Goal: Book appointment/travel/reservation

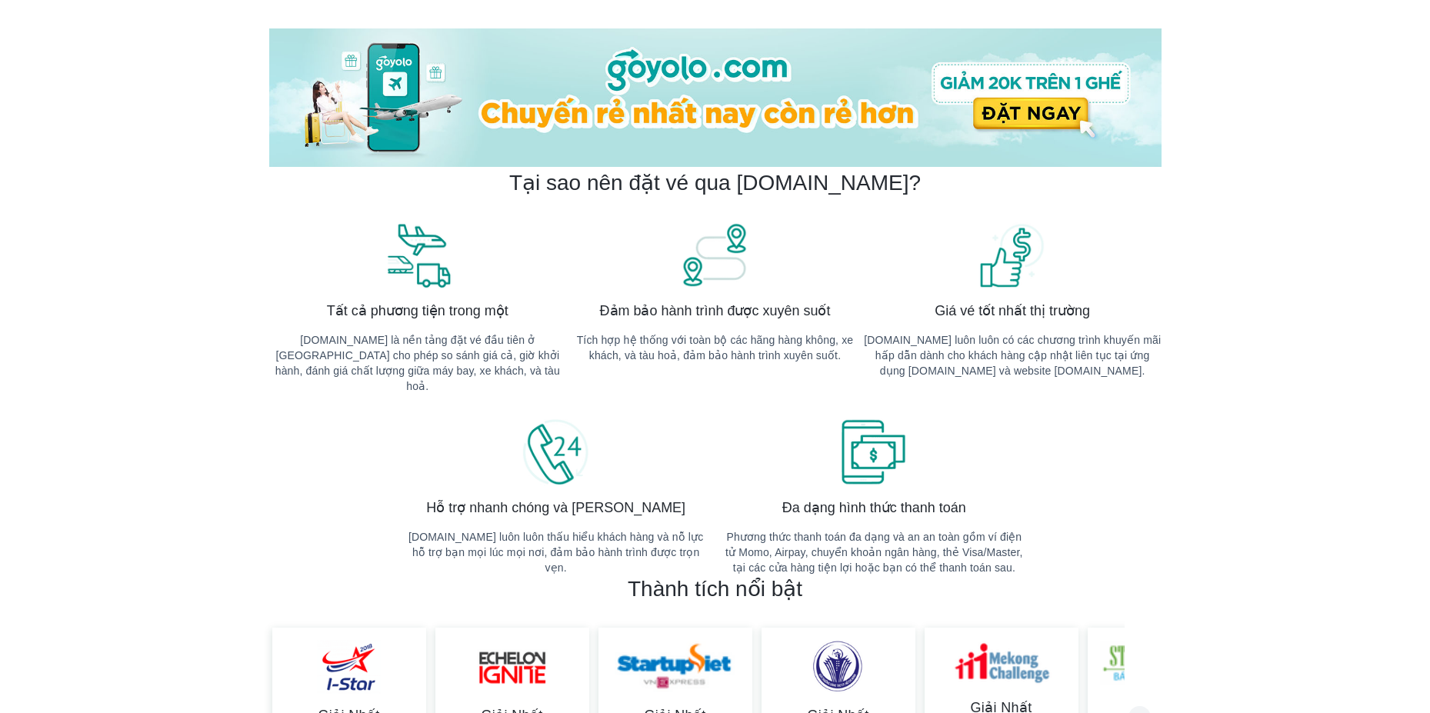
scroll to position [154, 0]
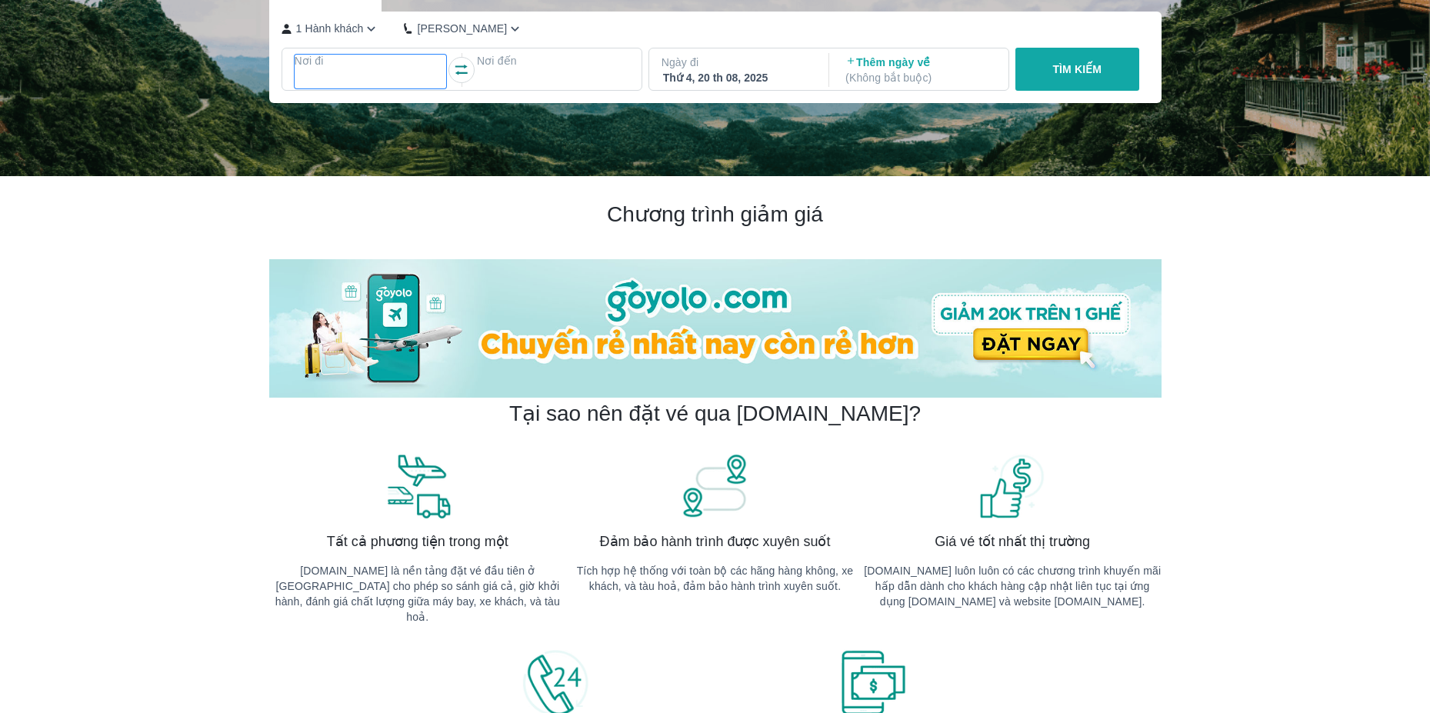
click at [430, 71] on div at bounding box center [371, 79] width 152 height 22
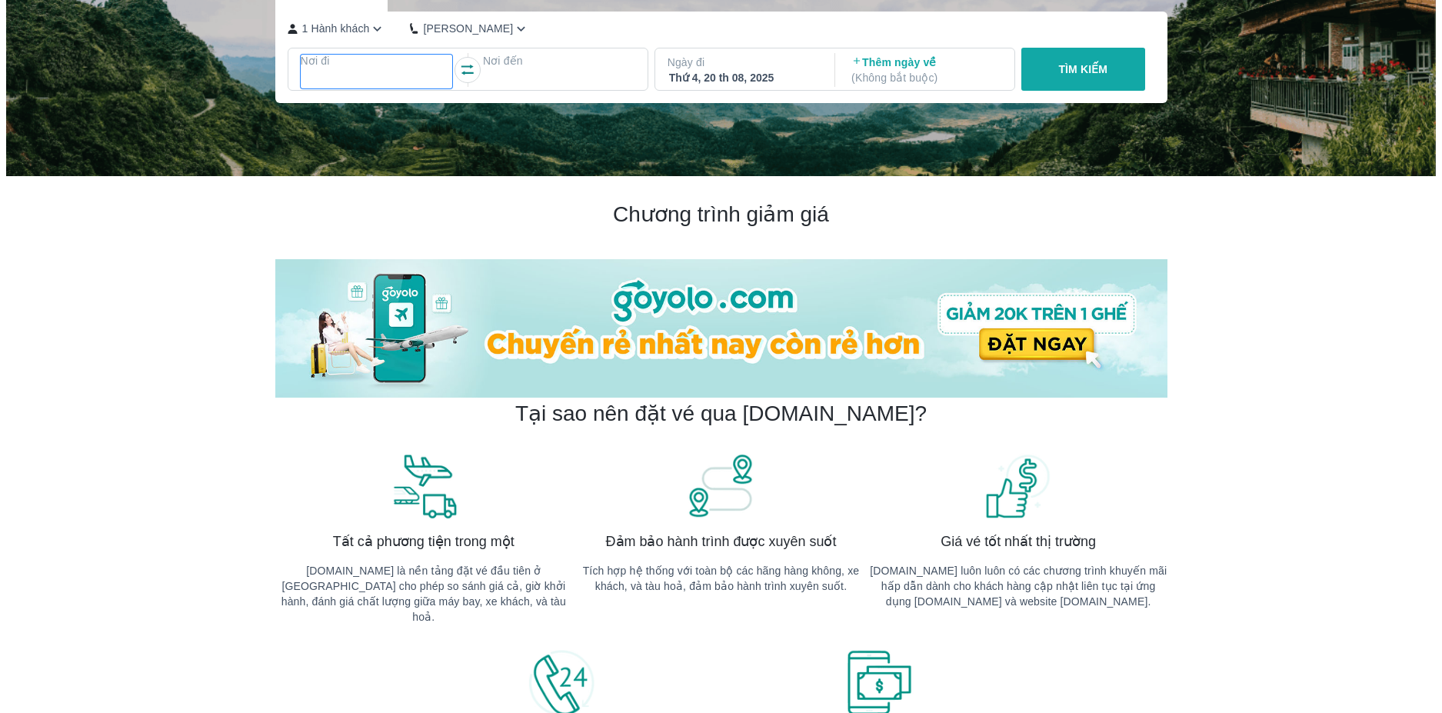
scroll to position [88, 0]
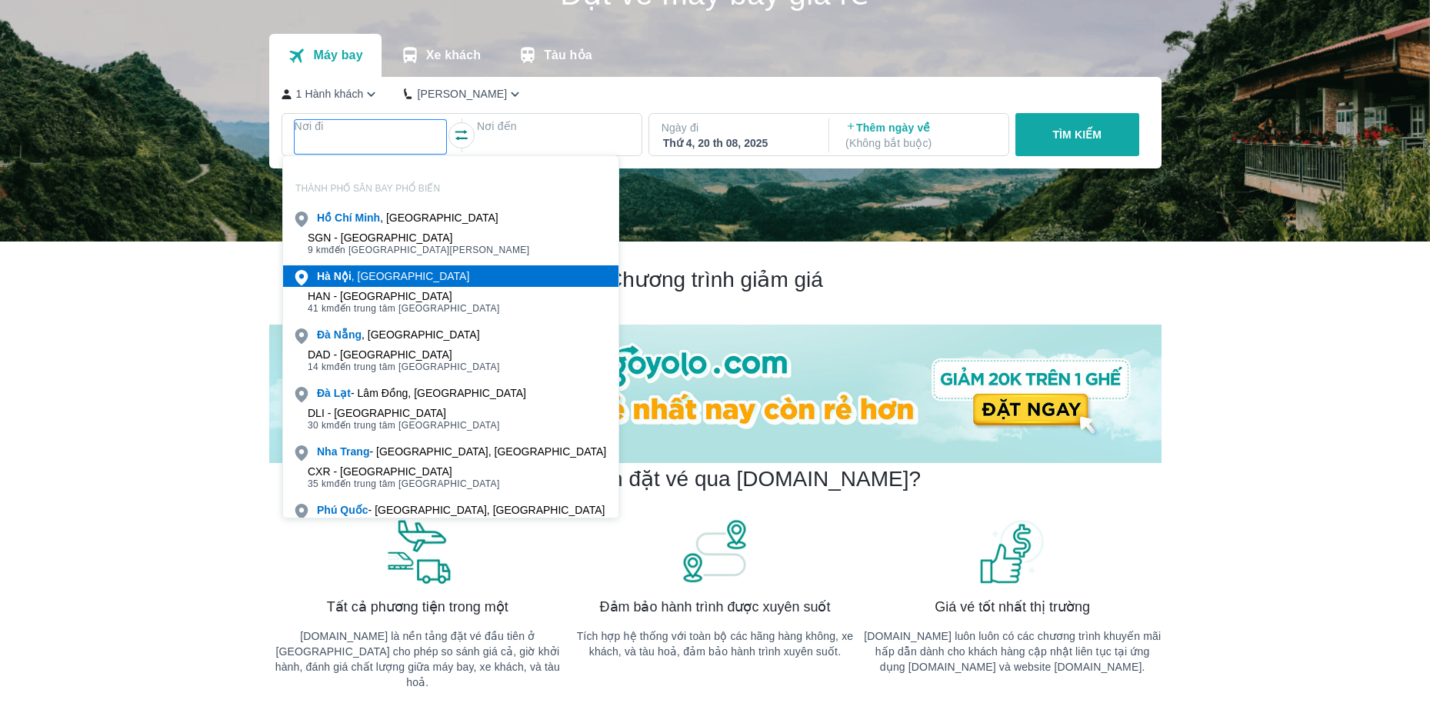
click at [390, 274] on div "[GEOGRAPHIC_DATA] , [GEOGRAPHIC_DATA]" at bounding box center [393, 275] width 152 height 15
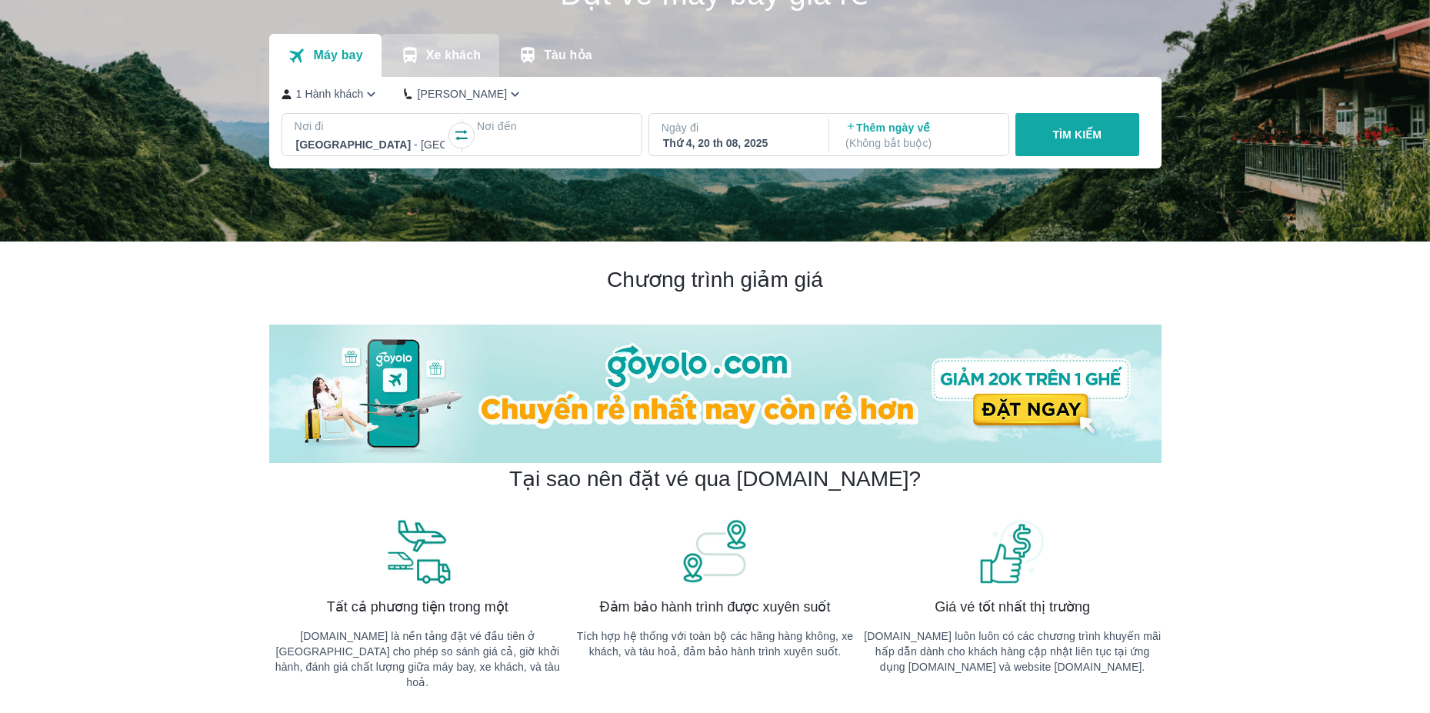
click at [443, 51] on p "Xe khách" at bounding box center [453, 55] width 55 height 15
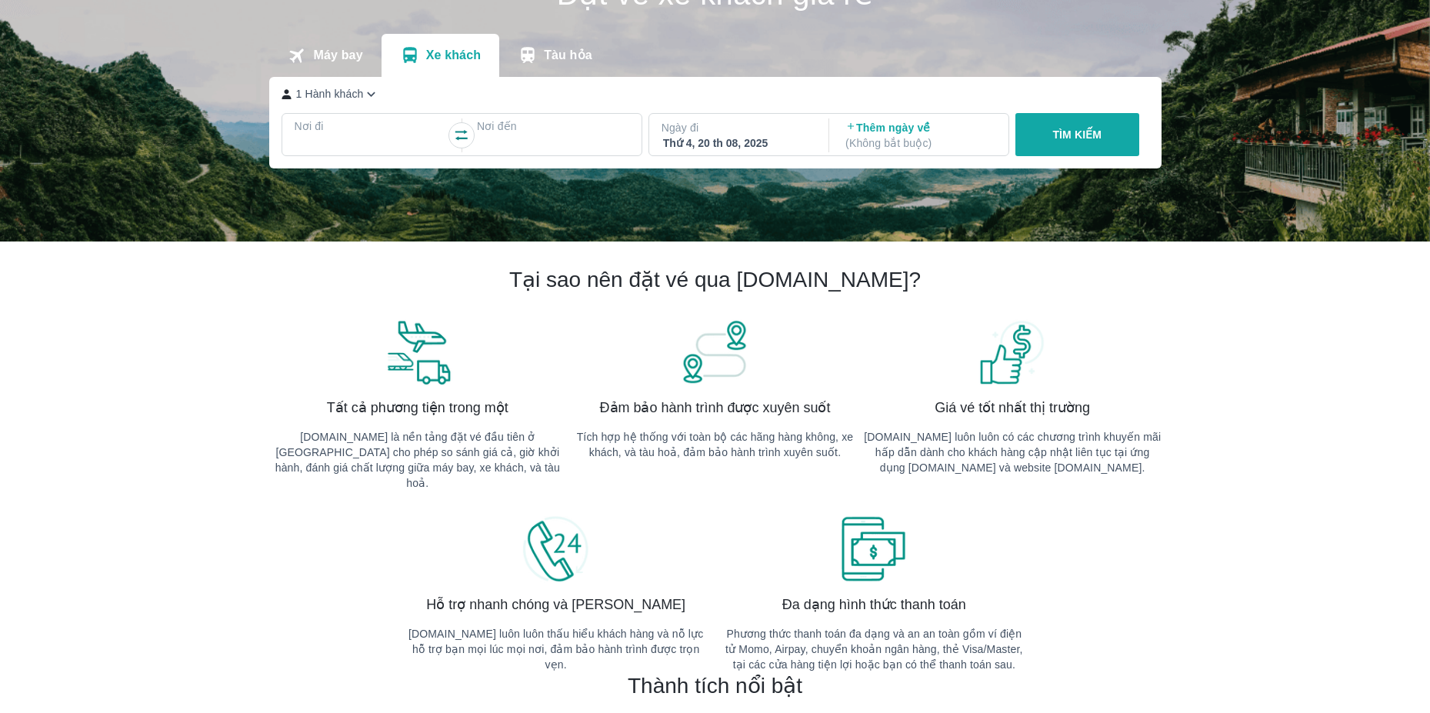
click at [550, 45] on button "Tàu hỏa" at bounding box center [555, 55] width 112 height 43
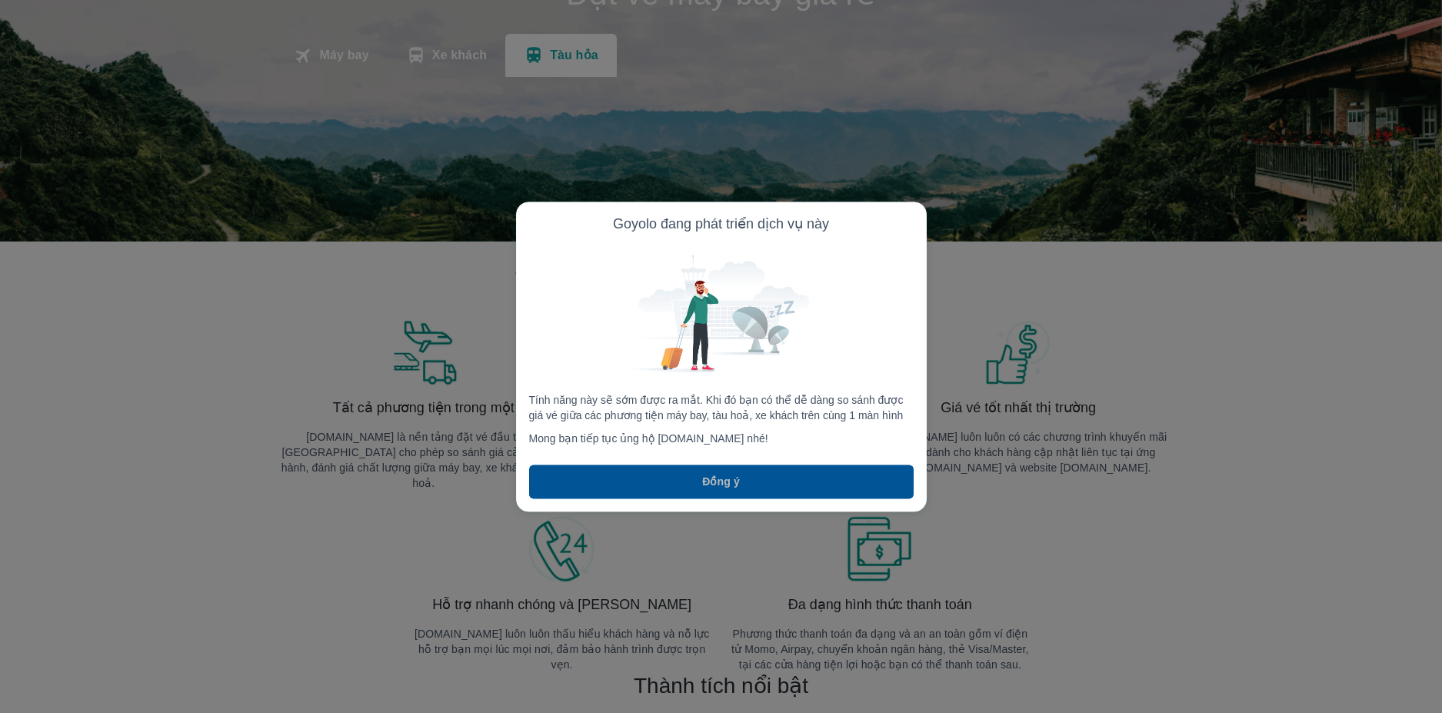
click at [718, 474] on p "Đồng ý" at bounding box center [721, 481] width 38 height 15
